Goal: Contribute content

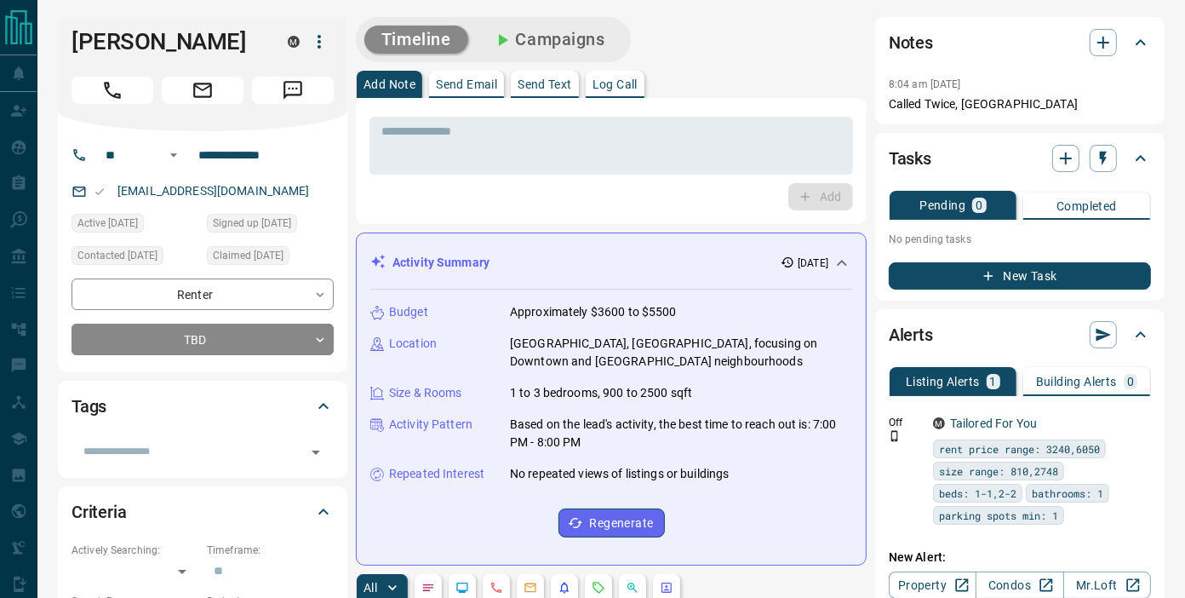
click at [574, 171] on div "* ​" at bounding box center [612, 146] width 484 height 58
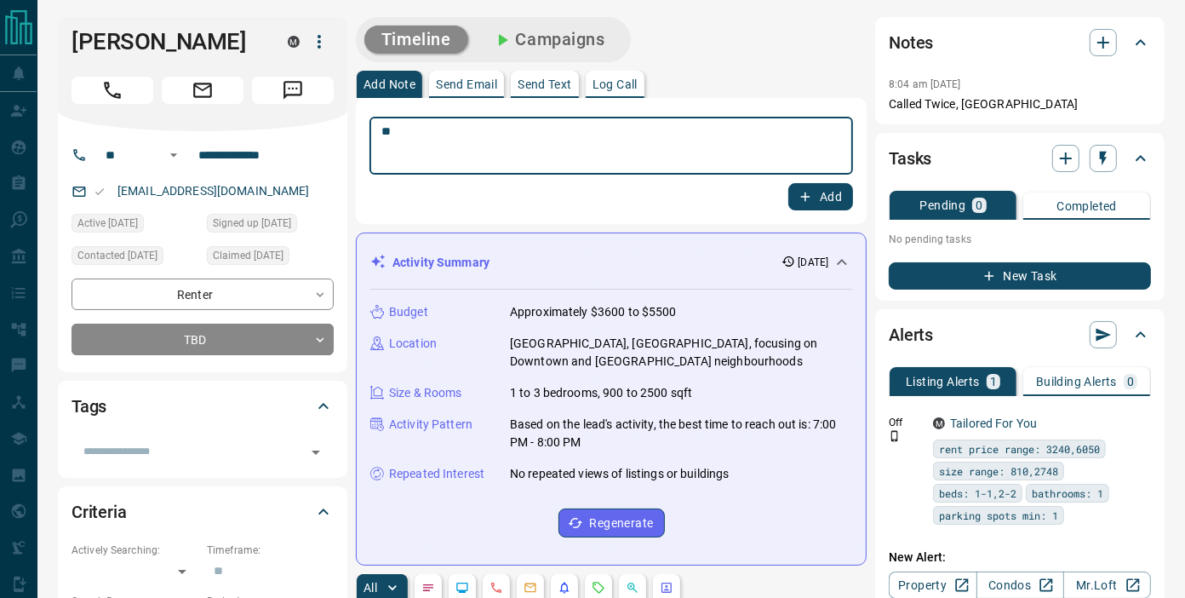
type textarea "*"
type textarea "**********"
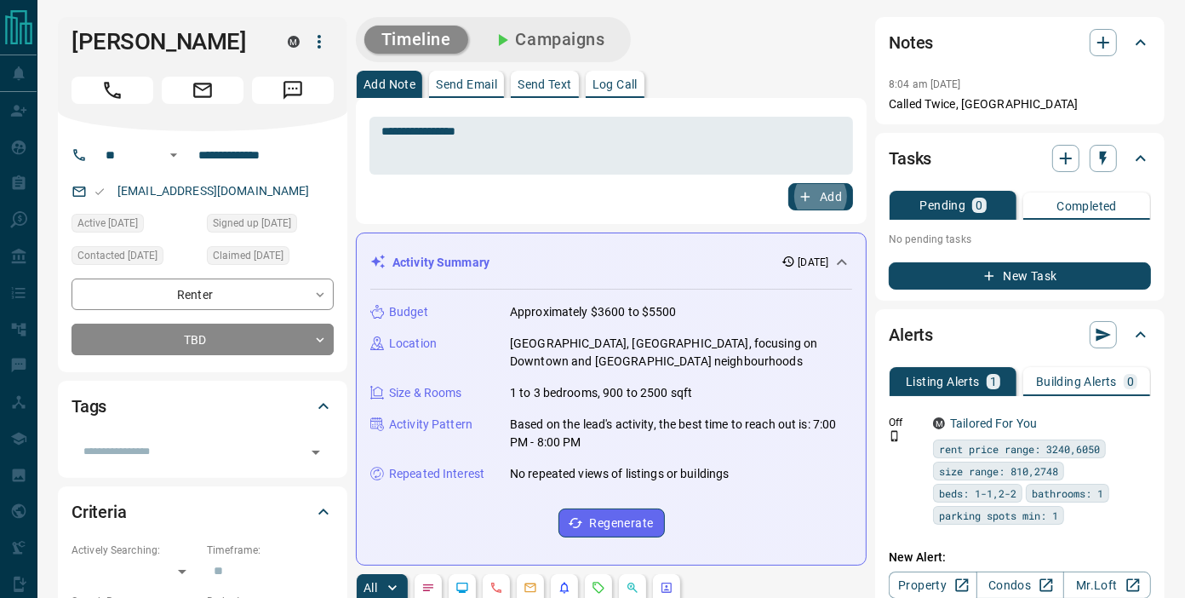
click at [789, 183] on button "Add" at bounding box center [821, 196] width 65 height 27
click at [594, 192] on div "Add" at bounding box center [612, 196] width 484 height 27
click at [514, 198] on div "Add" at bounding box center [612, 196] width 484 height 27
click at [623, 201] on div "Add" at bounding box center [612, 196] width 484 height 27
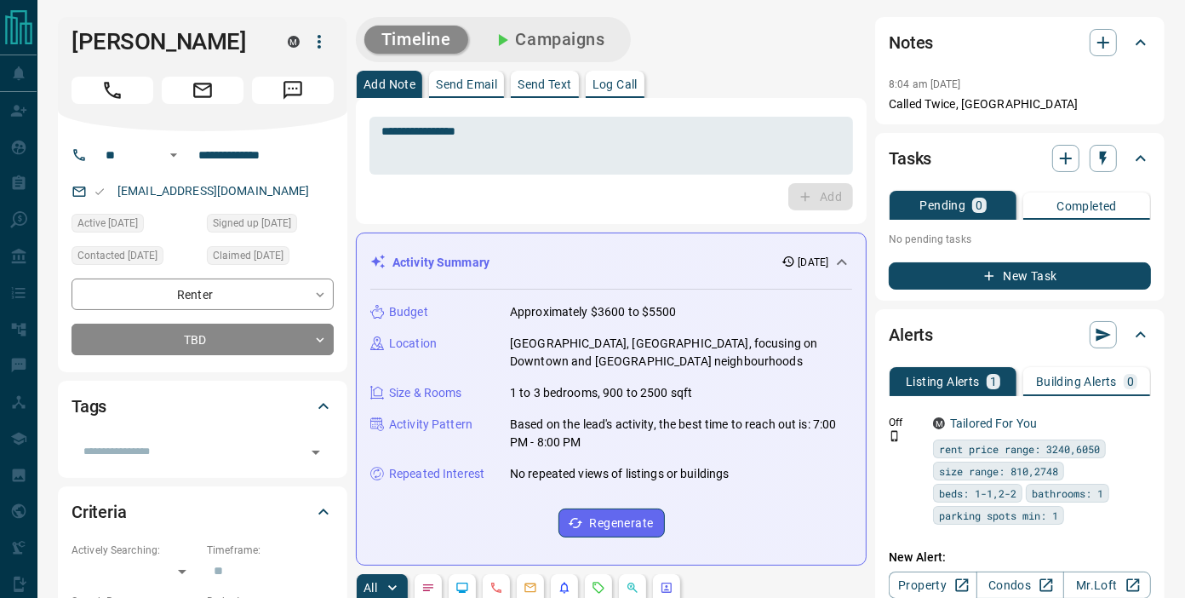
drag, startPoint x: 726, startPoint y: 198, endPoint x: 591, endPoint y: 196, distance: 135.4
click at [591, 196] on div "Add" at bounding box center [612, 196] width 484 height 27
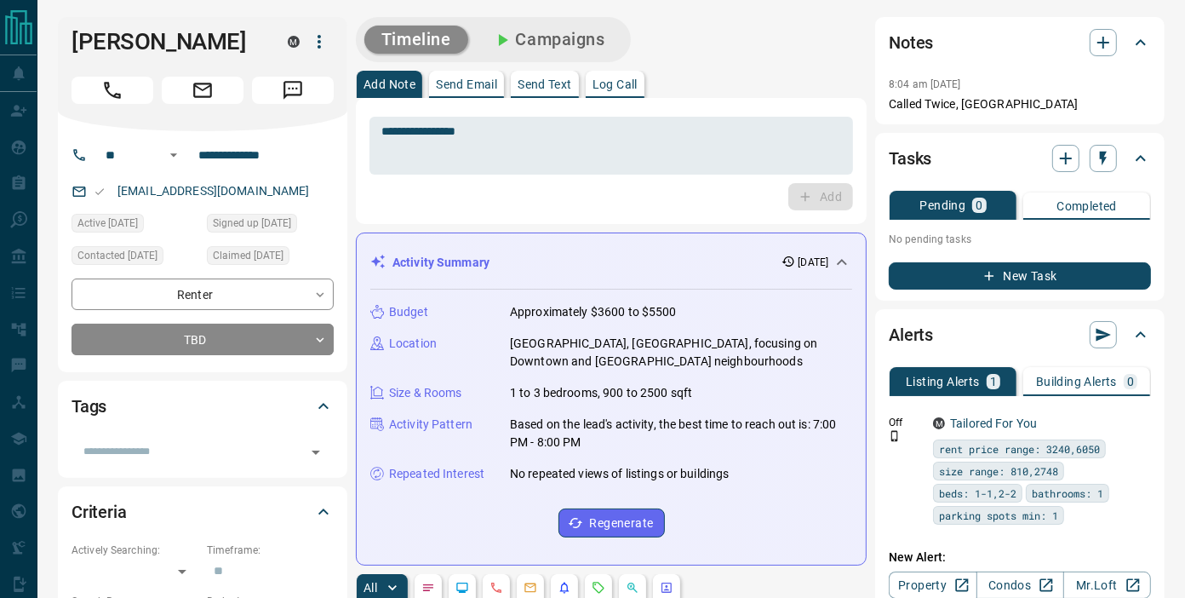
click at [591, 196] on div "Add" at bounding box center [612, 196] width 484 height 27
drag, startPoint x: 591, startPoint y: 196, endPoint x: 569, endPoint y: 189, distance: 23.2
click at [569, 189] on div "Add" at bounding box center [612, 196] width 484 height 27
click at [611, 187] on div "Add" at bounding box center [612, 196] width 484 height 27
